Goal: Task Accomplishment & Management: Manage account settings

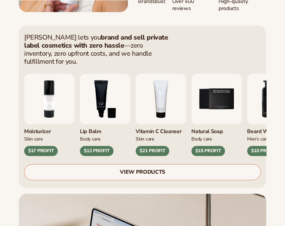
scroll to position [186, 0]
click at [117, 164] on link "VIEW PRODUCTS" at bounding box center [142, 172] width 236 height 16
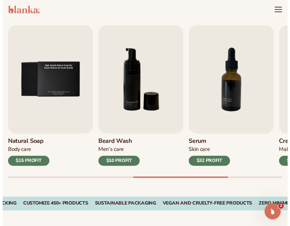
scroll to position [170, 0]
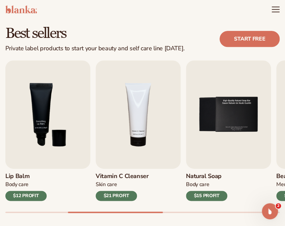
click at [272, 10] on icon "Menu" at bounding box center [275, 9] width 9 height 9
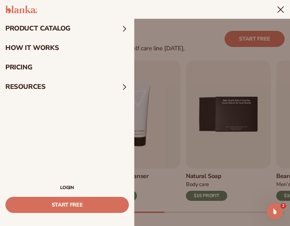
click at [66, 185] on link "LOGIN" at bounding box center [66, 187] width 123 height 5
